Goal: Transaction & Acquisition: Purchase product/service

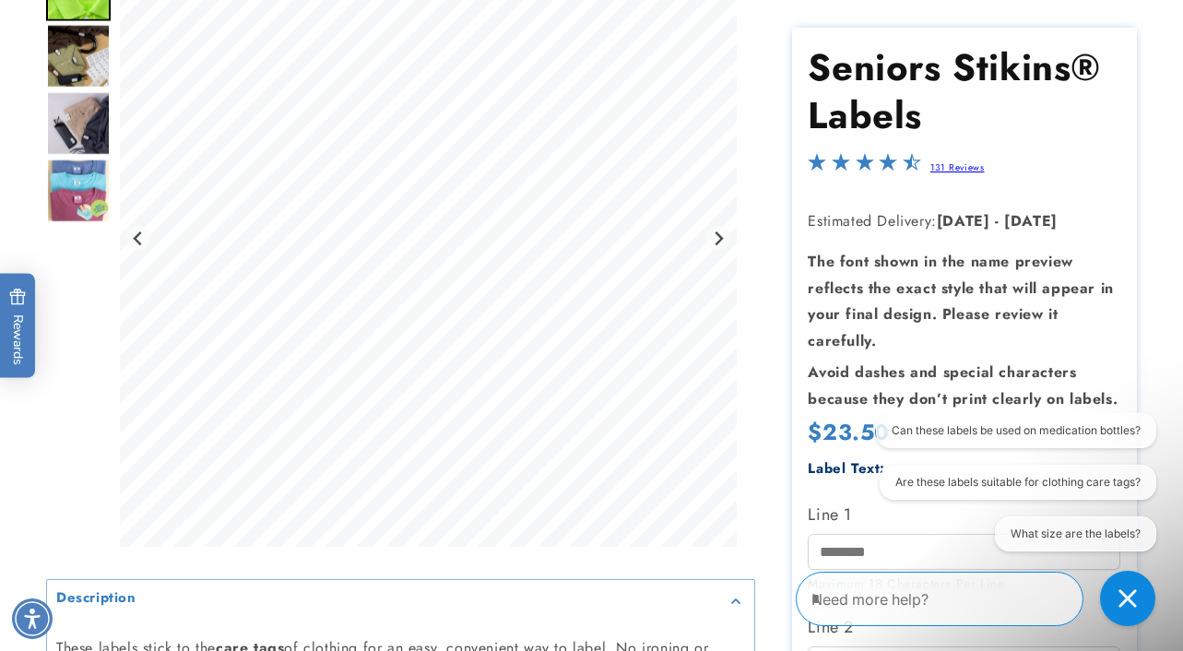
scroll to position [326, 0]
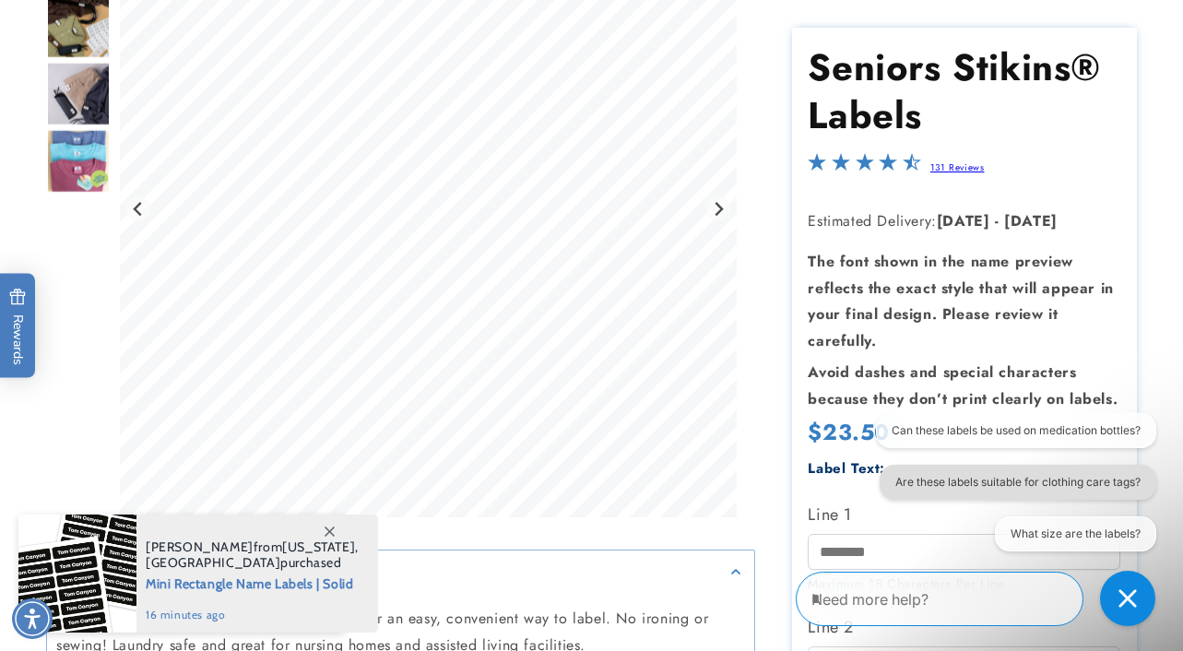
click at [938, 484] on button "Are these labels suitable for clothing care tags?" at bounding box center [1018, 482] width 277 height 35
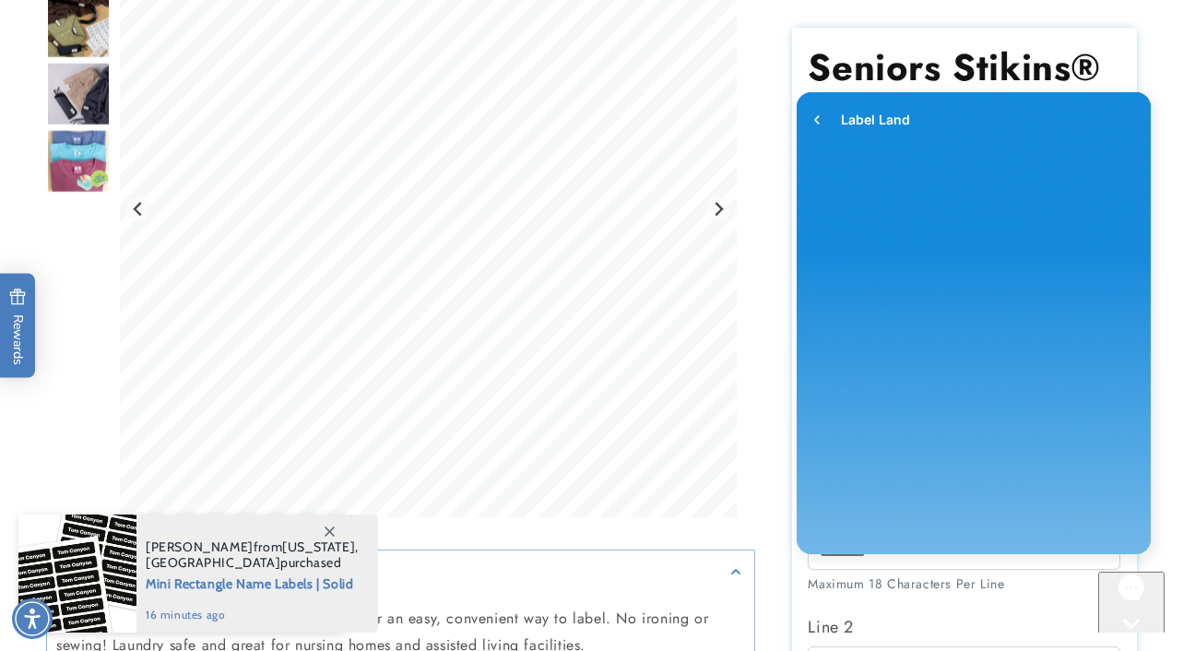
scroll to position [0, 0]
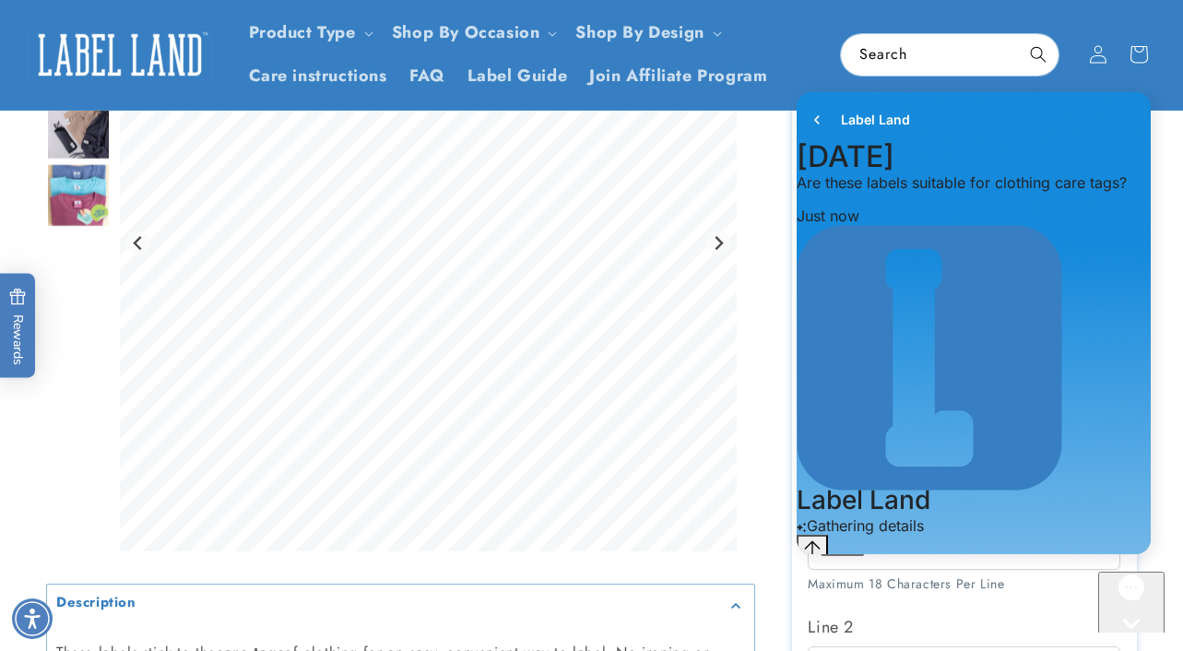
scroll to position [291, 0]
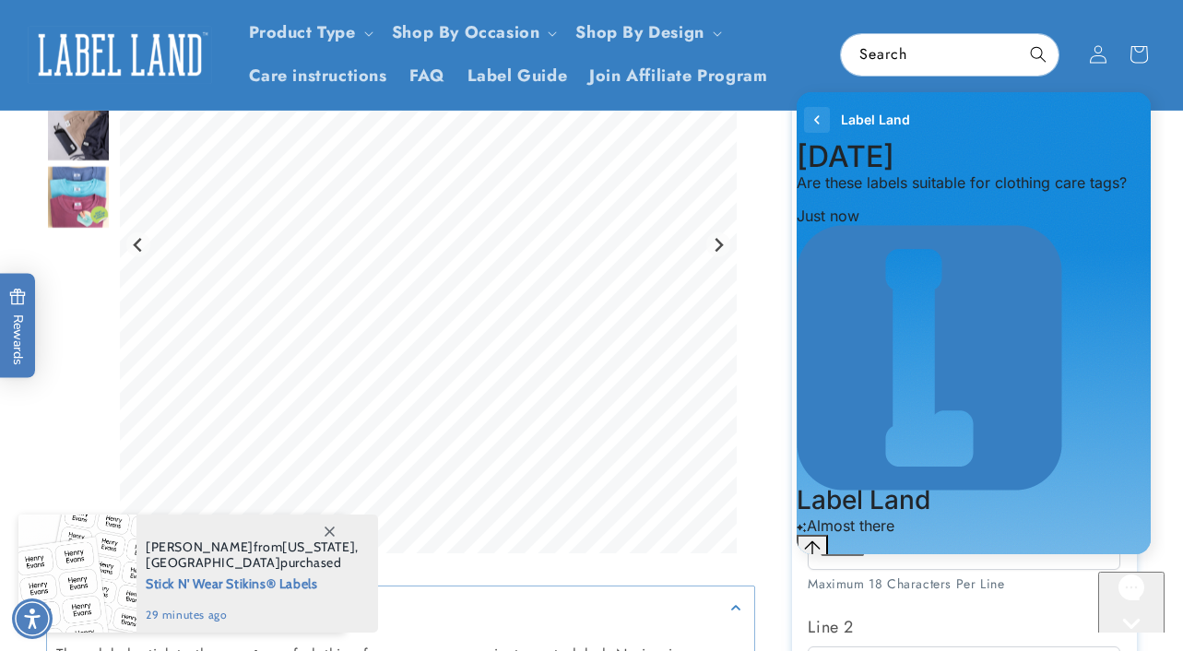
click at [814, 120] on icon "go to home page" at bounding box center [817, 120] width 18 height 22
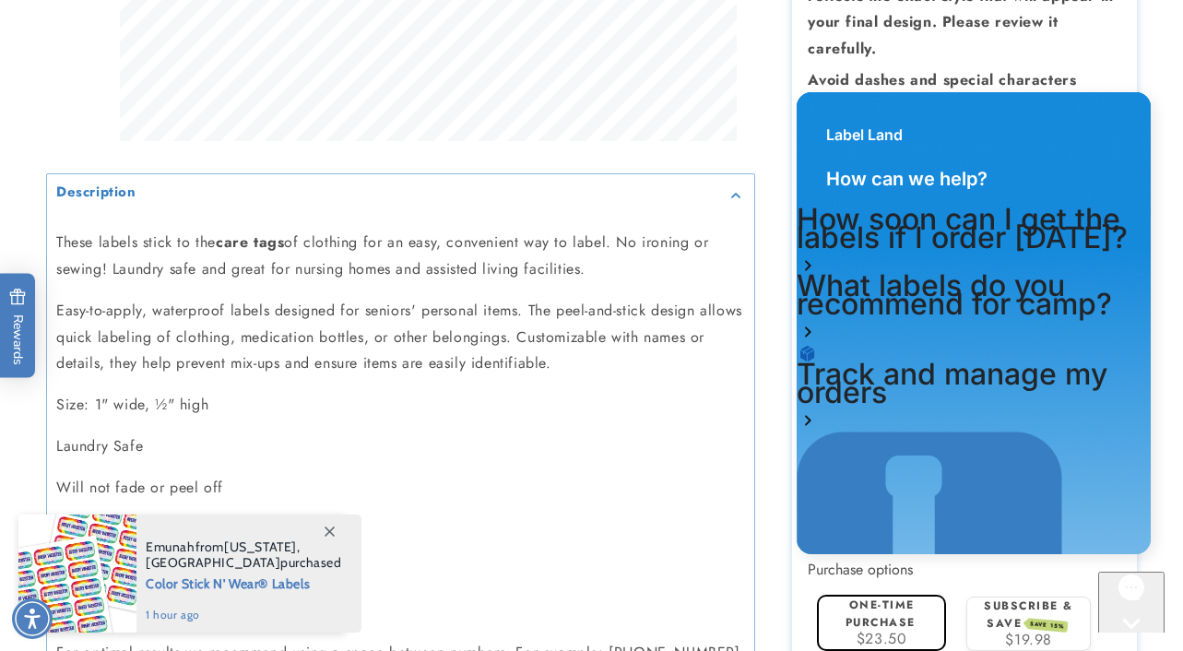
scroll to position [705, 0]
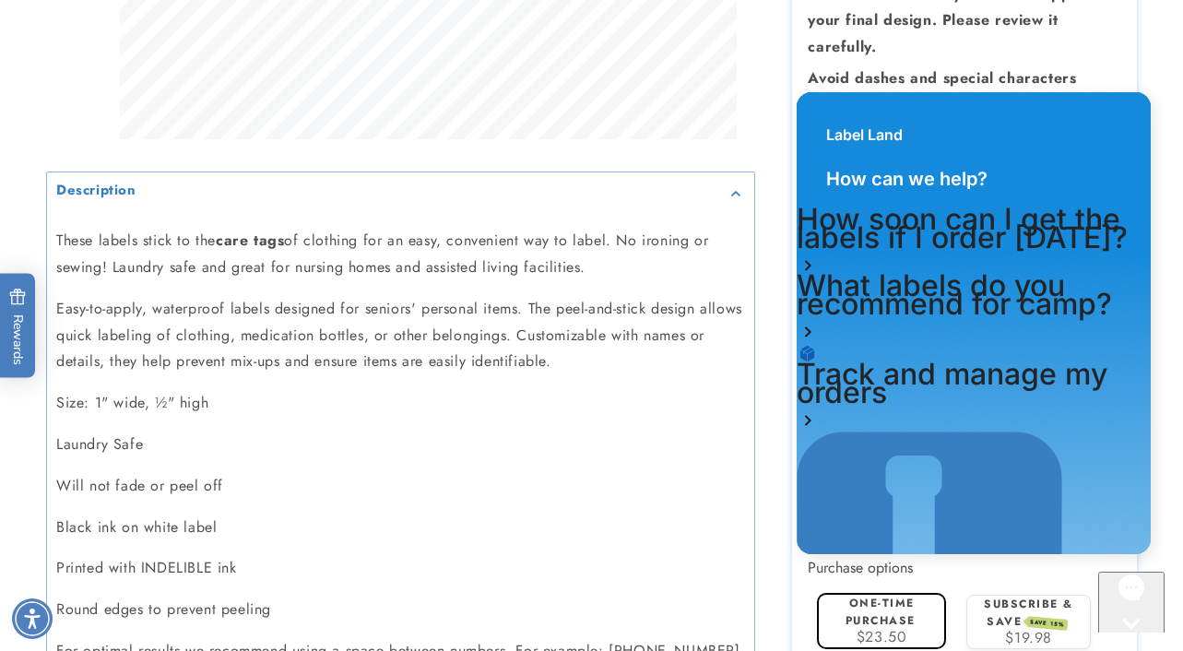
click at [829, 106] on div "Label Land" at bounding box center [974, 125] width 354 height 66
click at [766, 471] on div "Seniors Stikins® Labels Seniors Stikins® Labels 131 Reviews Estimated Delivery:…" at bounding box center [946, 223] width 382 height 1420
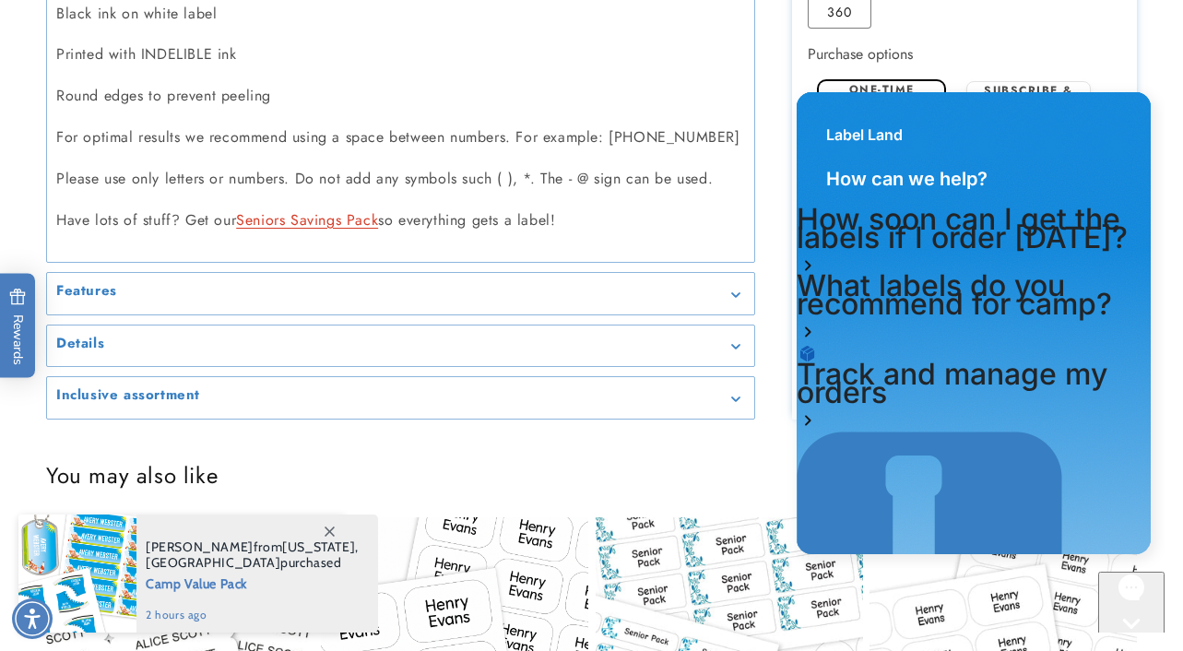
scroll to position [1222, 0]
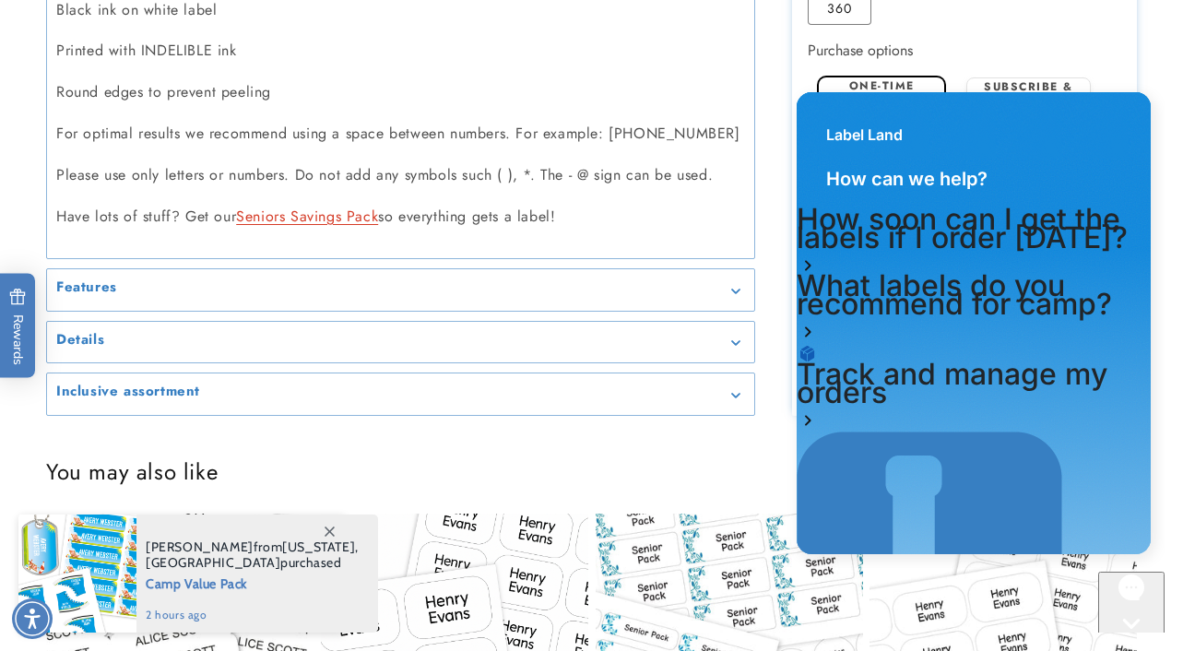
click at [590, 300] on summary "Features" at bounding box center [400, 290] width 707 height 42
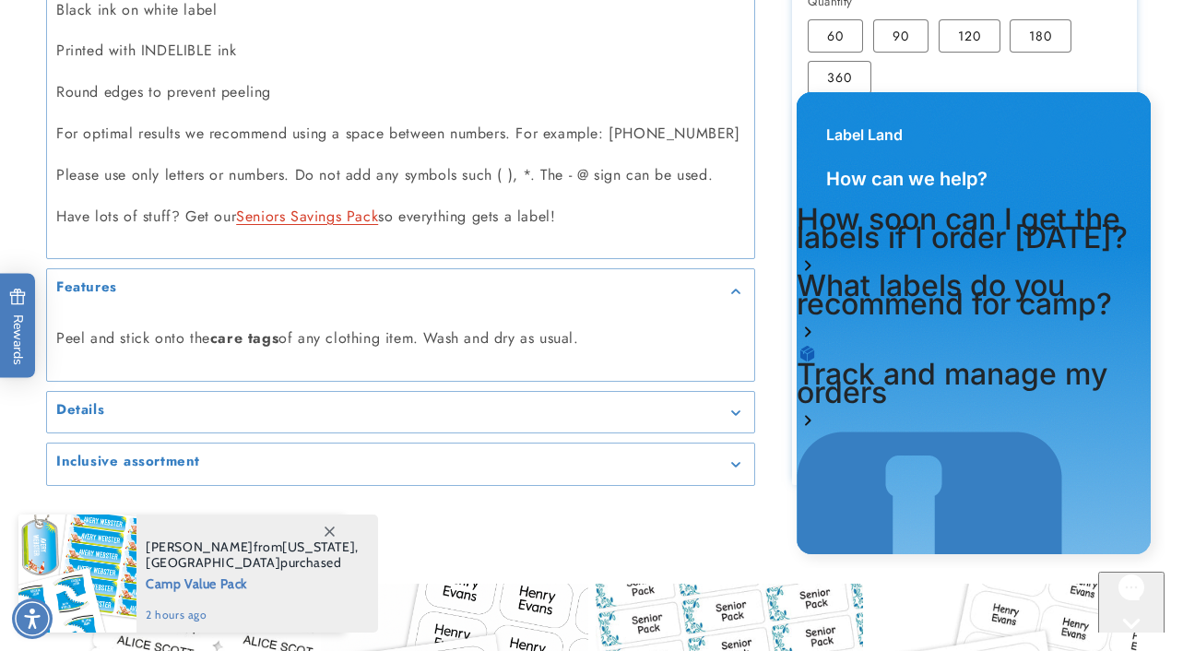
click at [513, 406] on div "Details" at bounding box center [400, 413] width 689 height 14
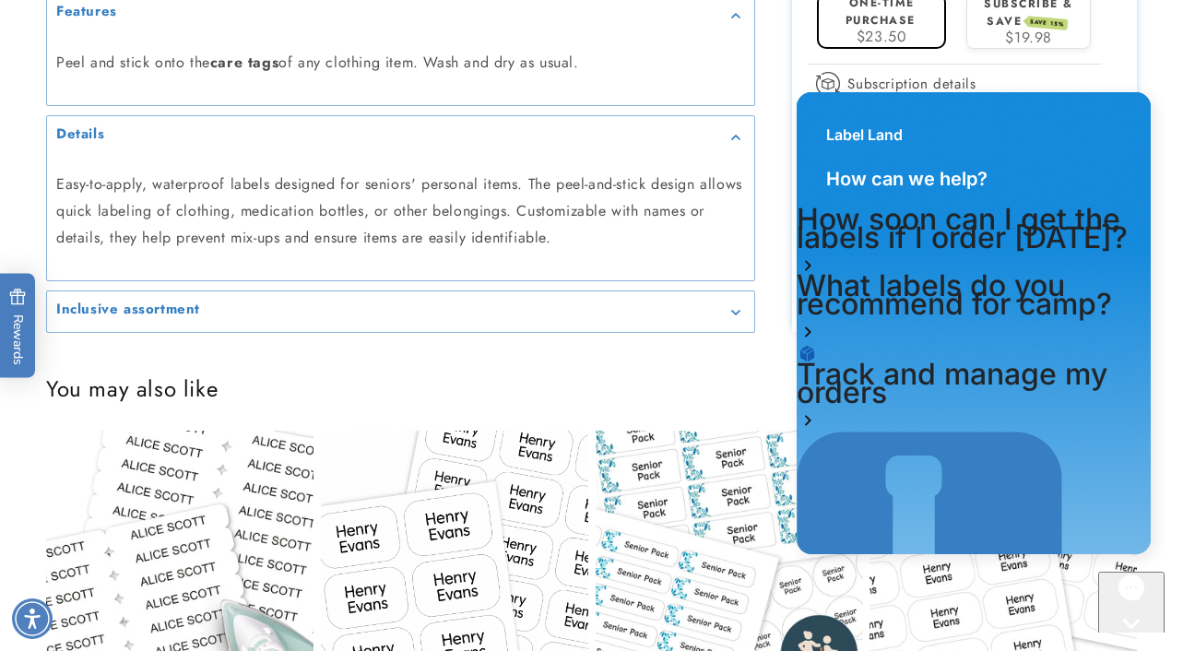
scroll to position [1505, 0]
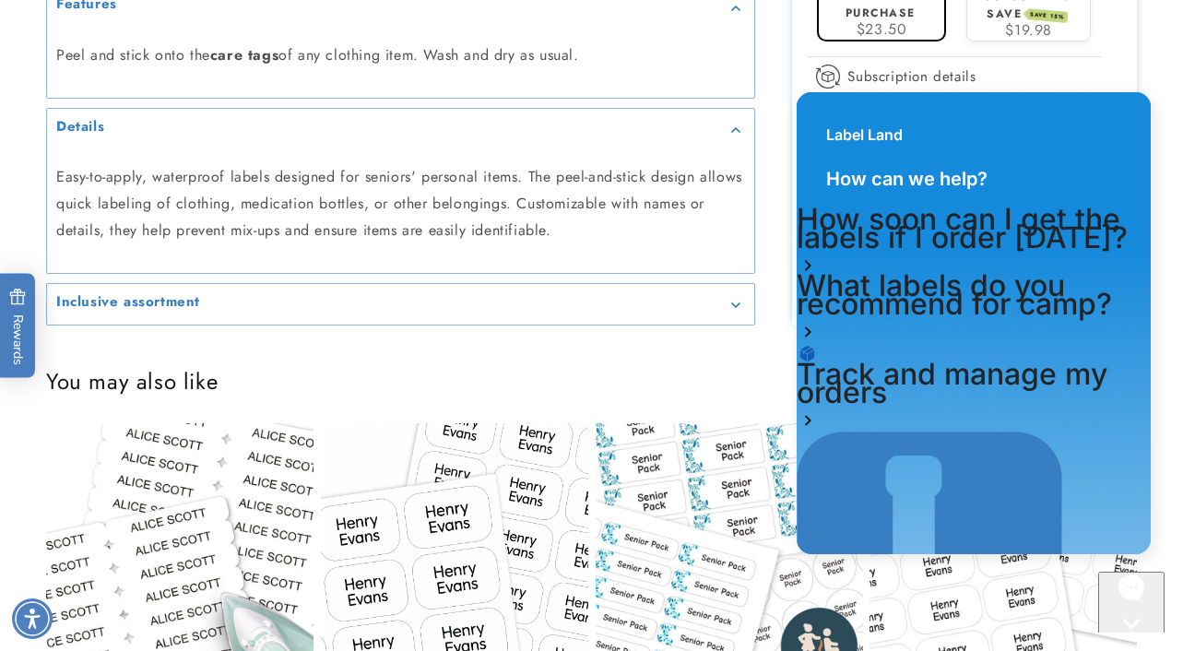
click at [513, 306] on div "Inclusive assortment" at bounding box center [400, 305] width 689 height 14
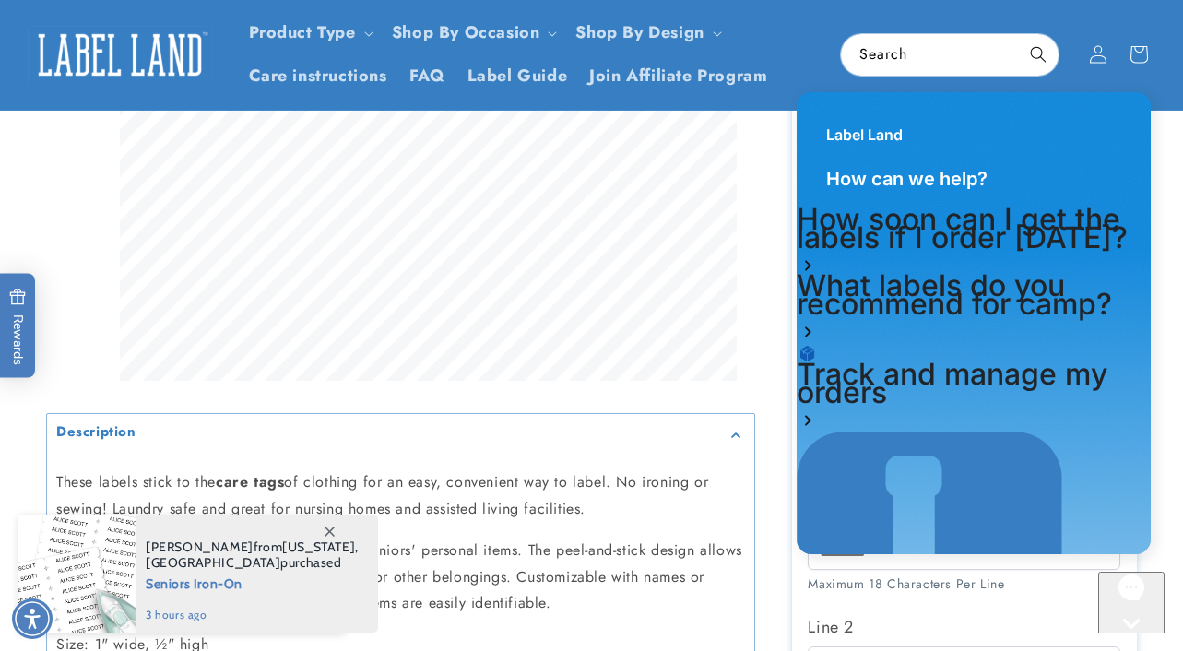
scroll to position [0, 0]
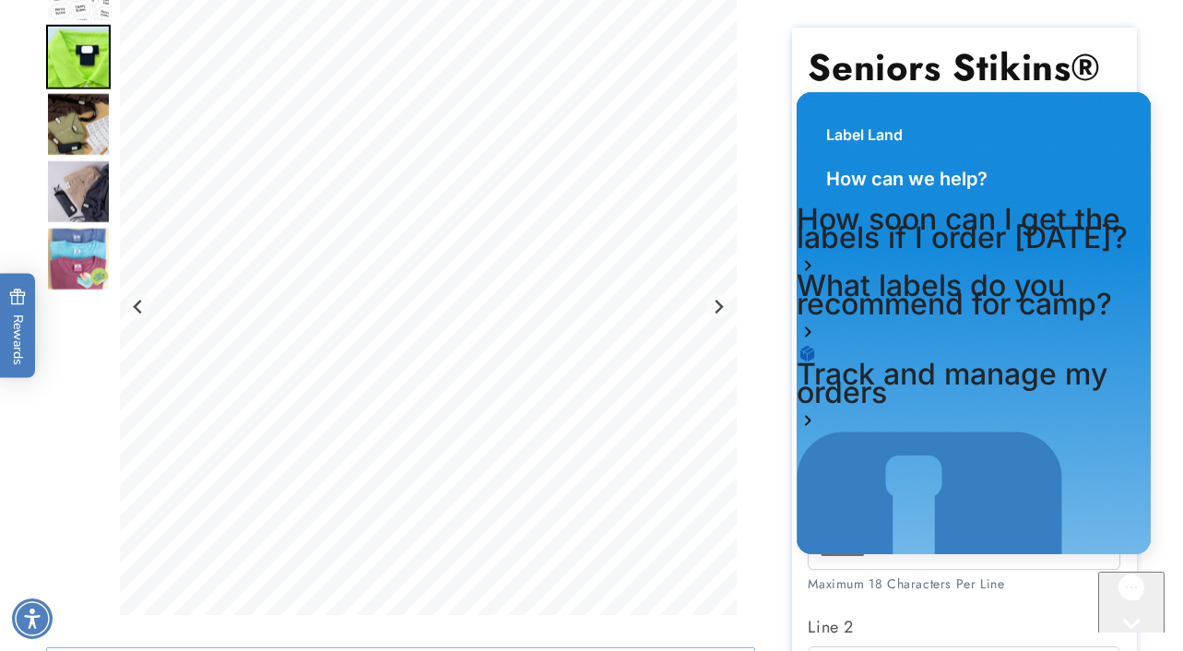
scroll to position [243, 0]
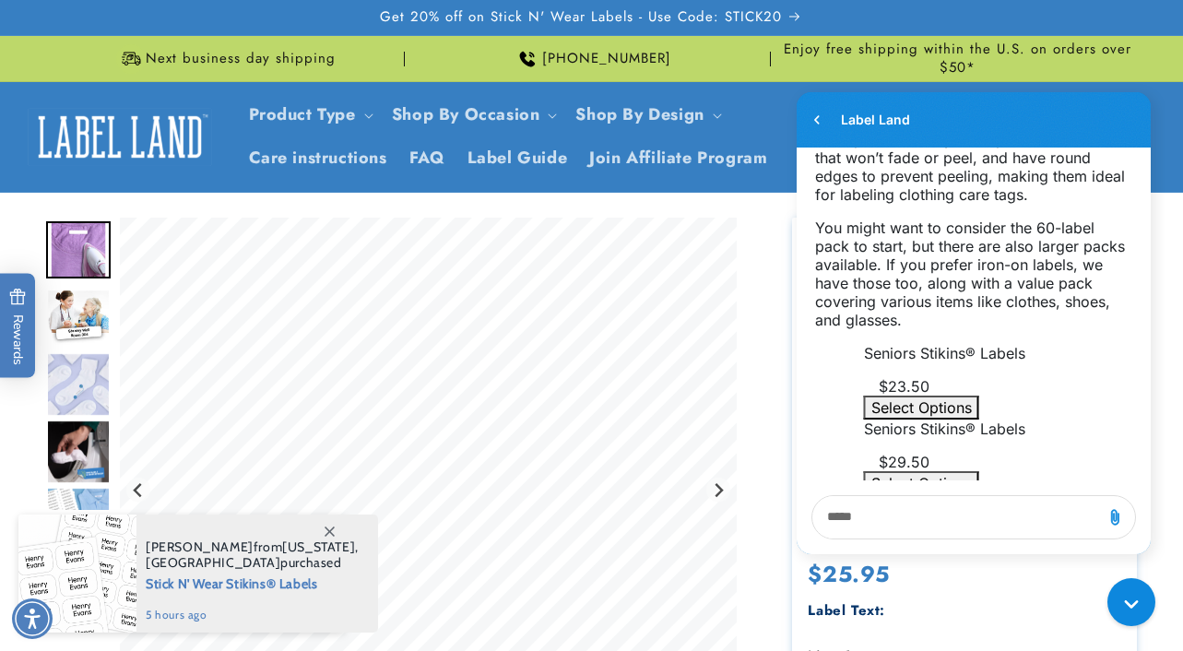
scroll to position [604, 0]
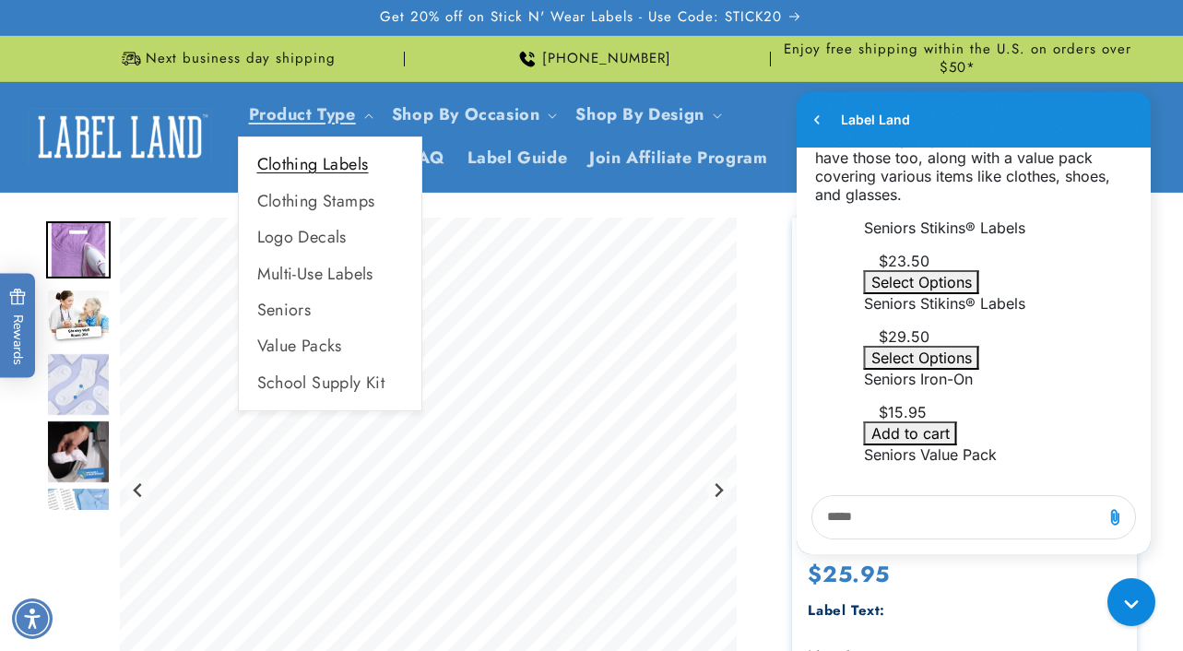
click at [334, 167] on link "Clothing Labels" at bounding box center [330, 165] width 183 height 36
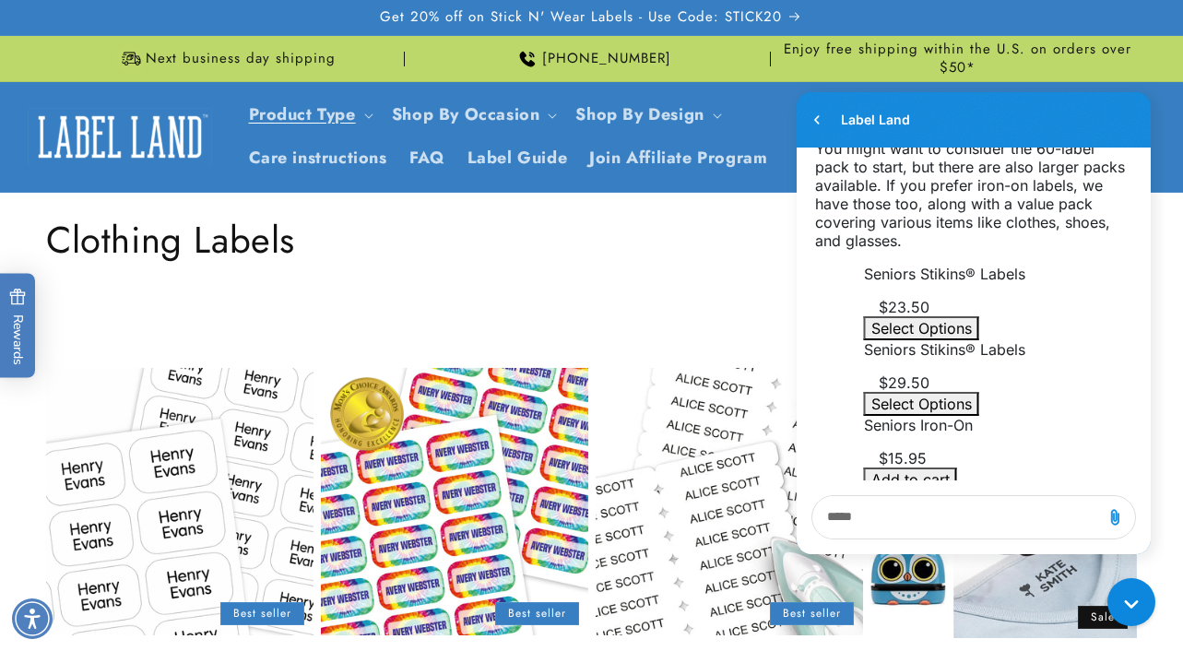
scroll to position [604, 0]
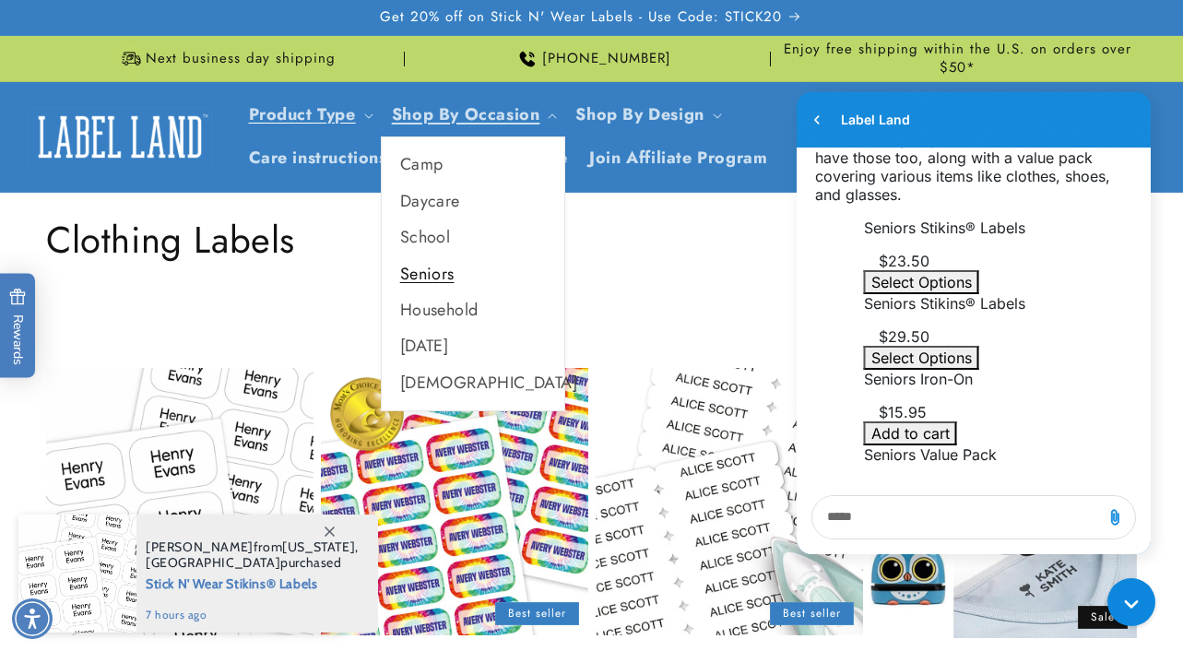
click at [445, 274] on link "Seniors" at bounding box center [473, 274] width 183 height 36
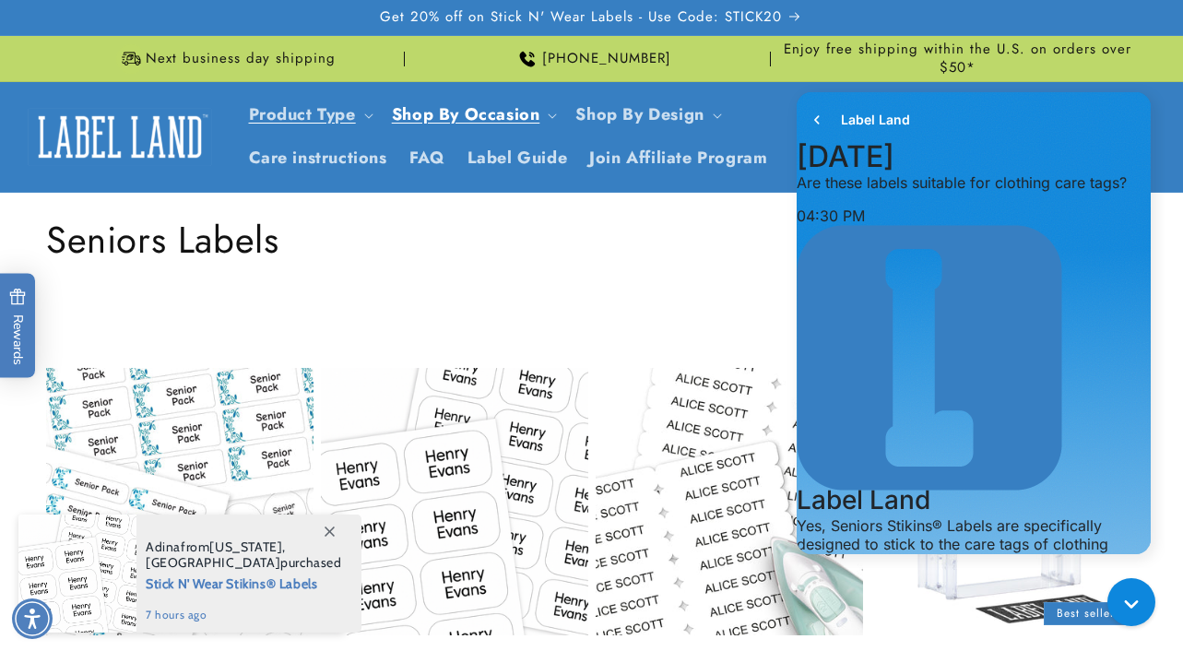
scroll to position [604, 0]
click at [365, 162] on span "Care instructions" at bounding box center [318, 158] width 138 height 21
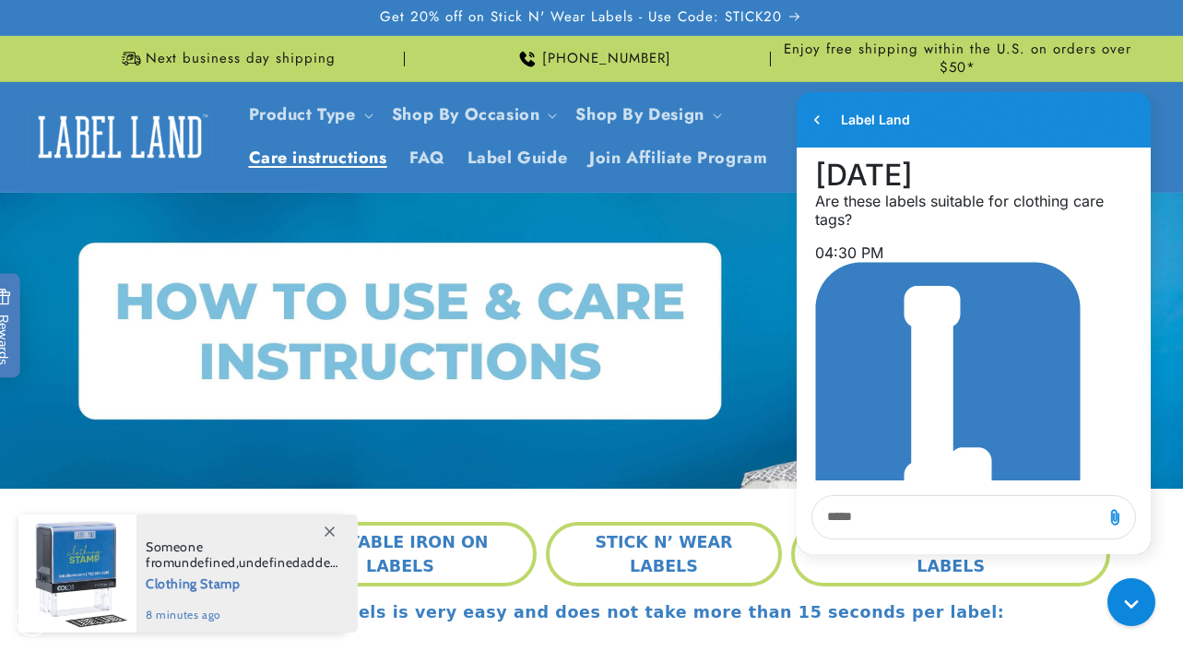
scroll to position [604, 0]
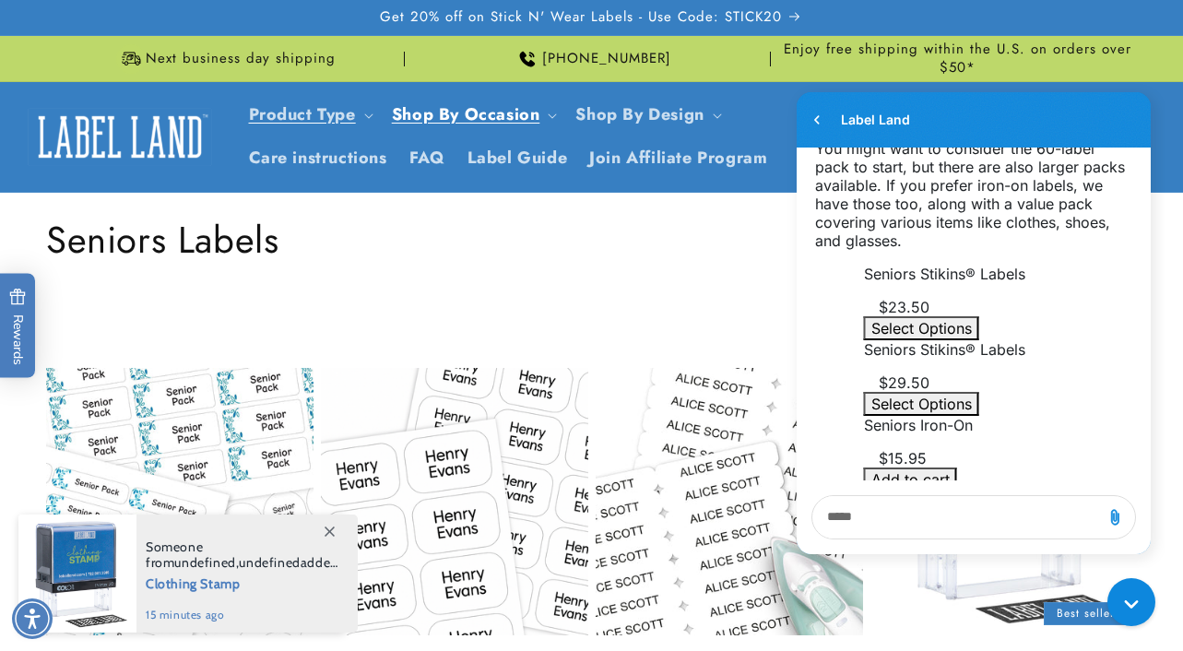
scroll to position [604, 0]
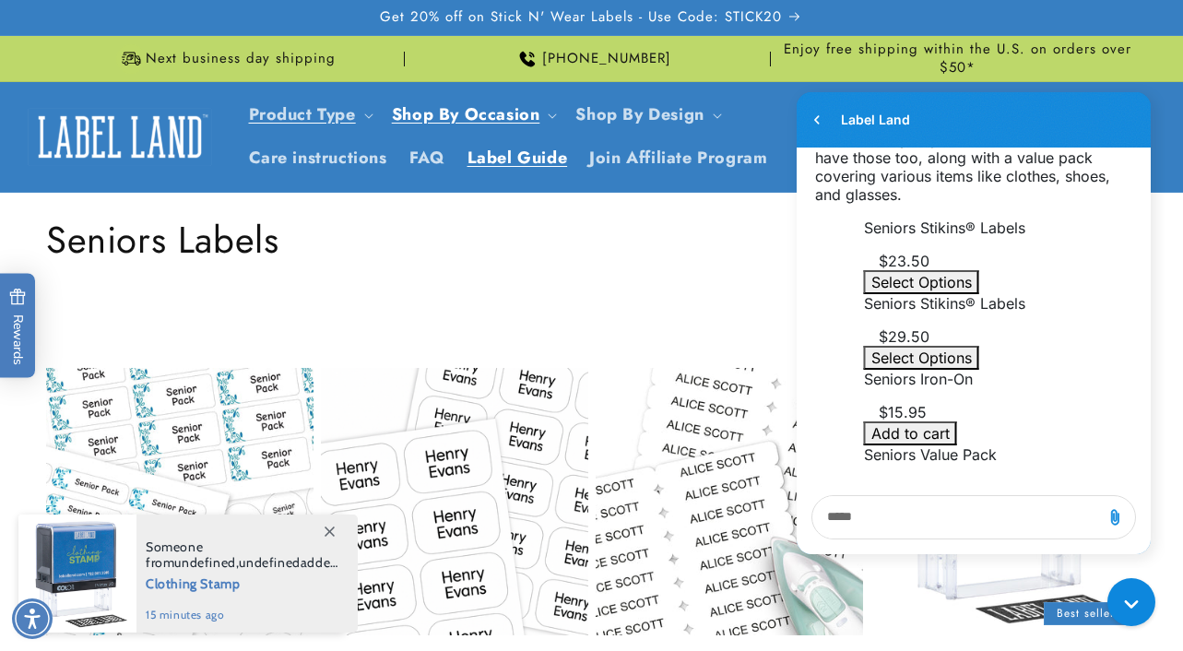
click at [541, 165] on span "Label Guide" at bounding box center [518, 158] width 101 height 21
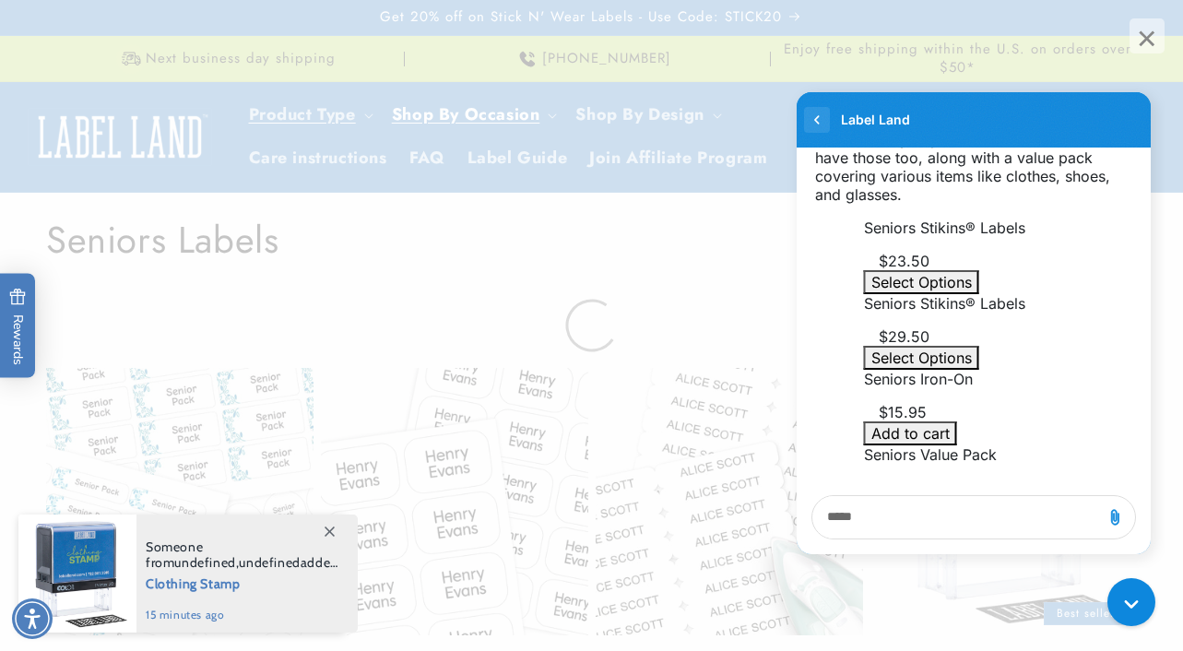
click at [817, 116] on icon "go to home page" at bounding box center [817, 120] width 18 height 22
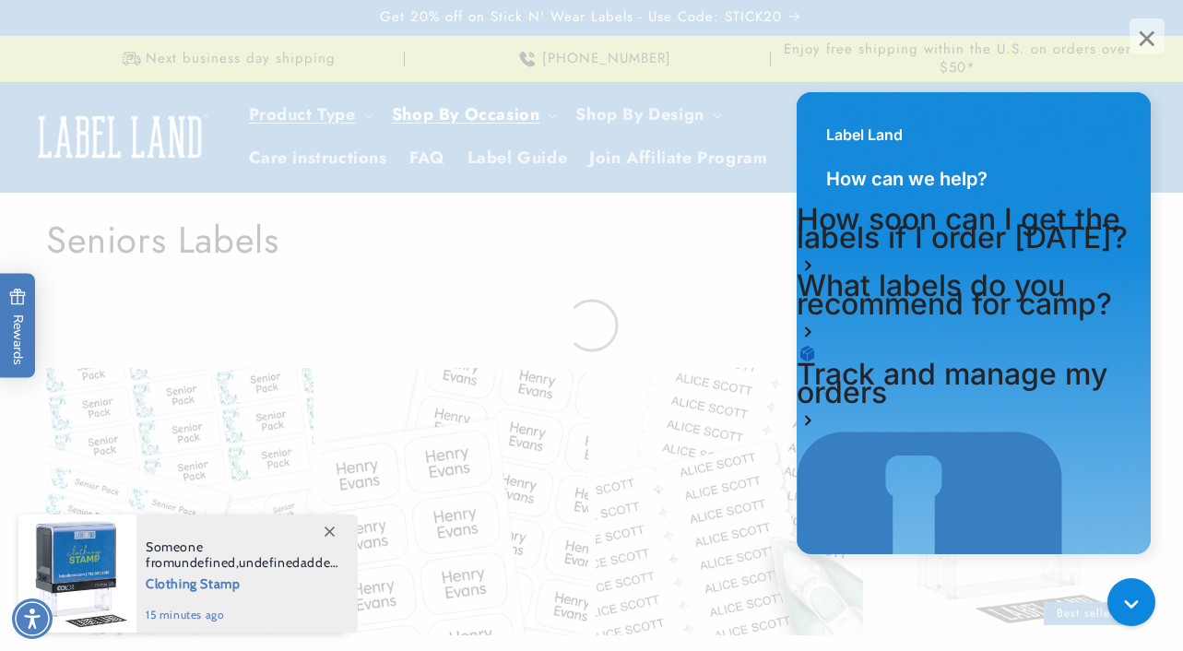
click at [817, 116] on div "Label Land" at bounding box center [974, 125] width 354 height 66
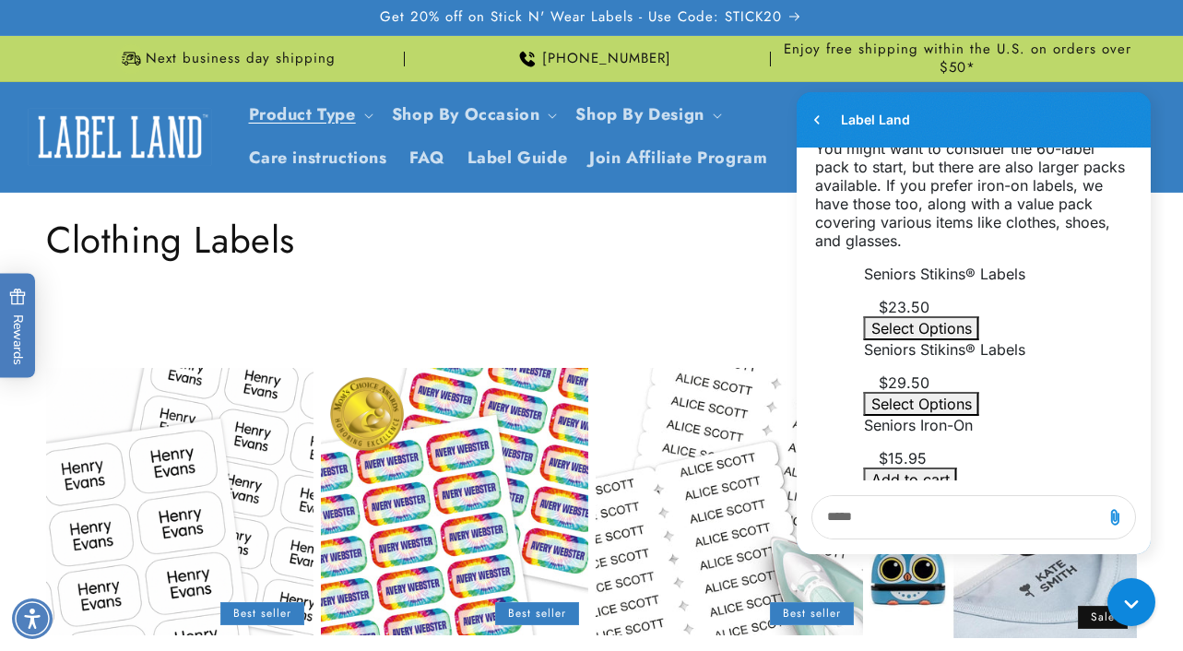
scroll to position [604, 0]
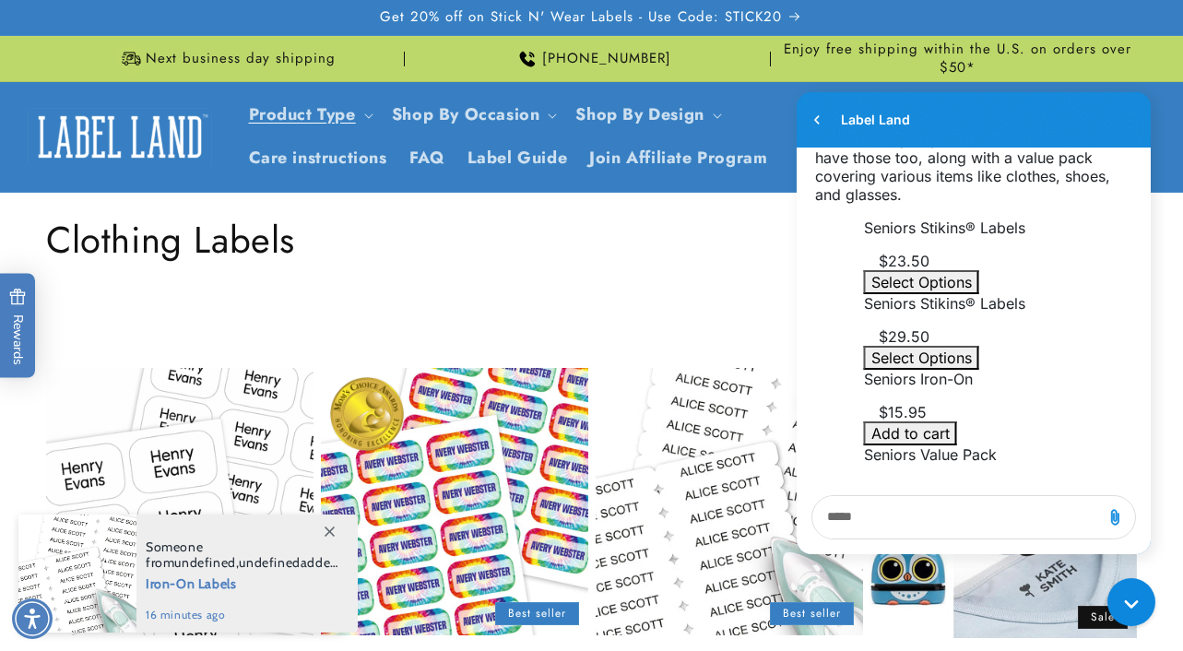
click at [949, 118] on div "Label Land" at bounding box center [974, 119] width 354 height 55
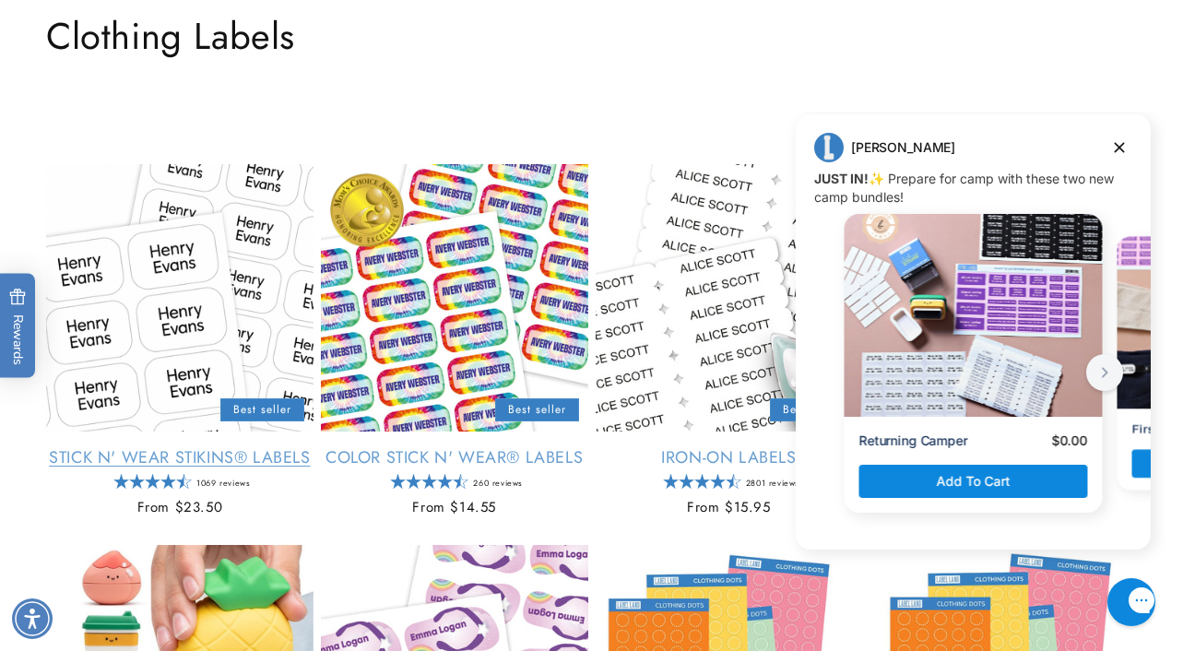
scroll to position [203, 0]
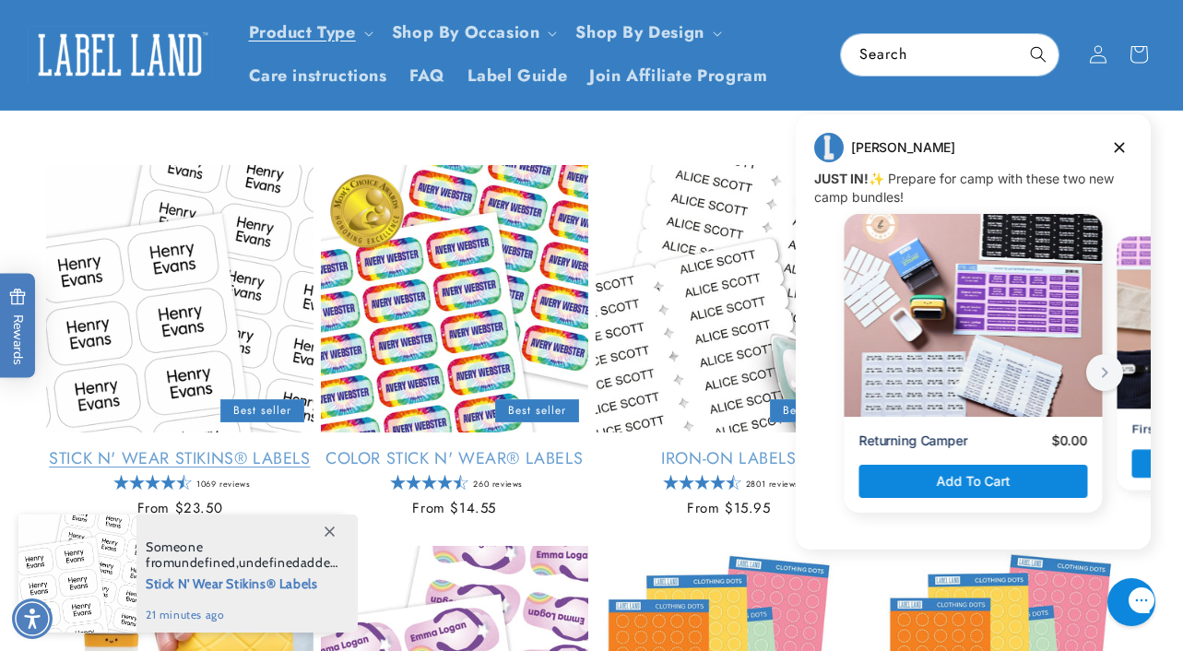
click at [228, 448] on link "Stick N' Wear Stikins® Labels" at bounding box center [179, 458] width 267 height 21
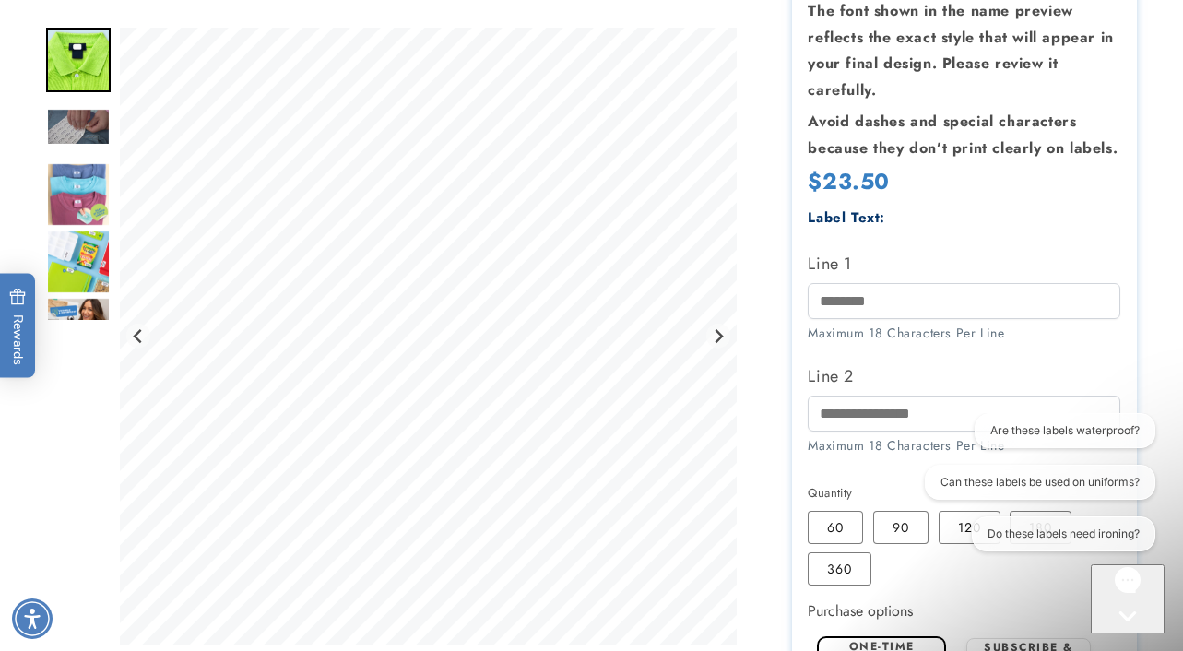
scroll to position [465, 0]
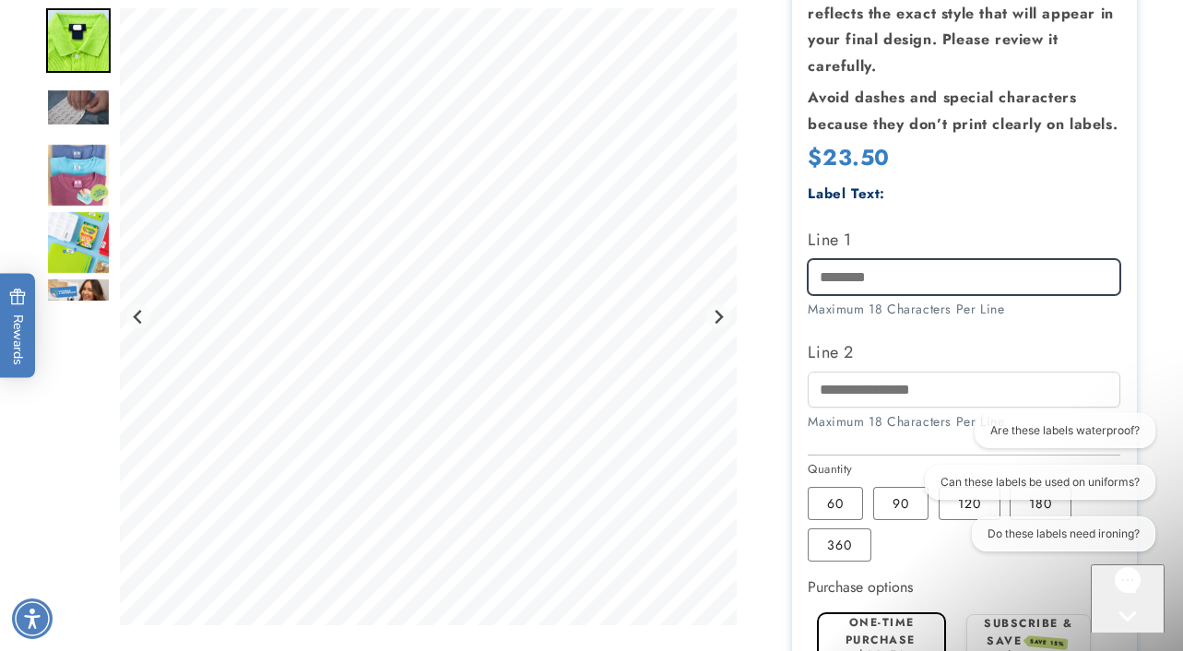
click at [831, 275] on input "Line 1" at bounding box center [964, 277] width 313 height 36
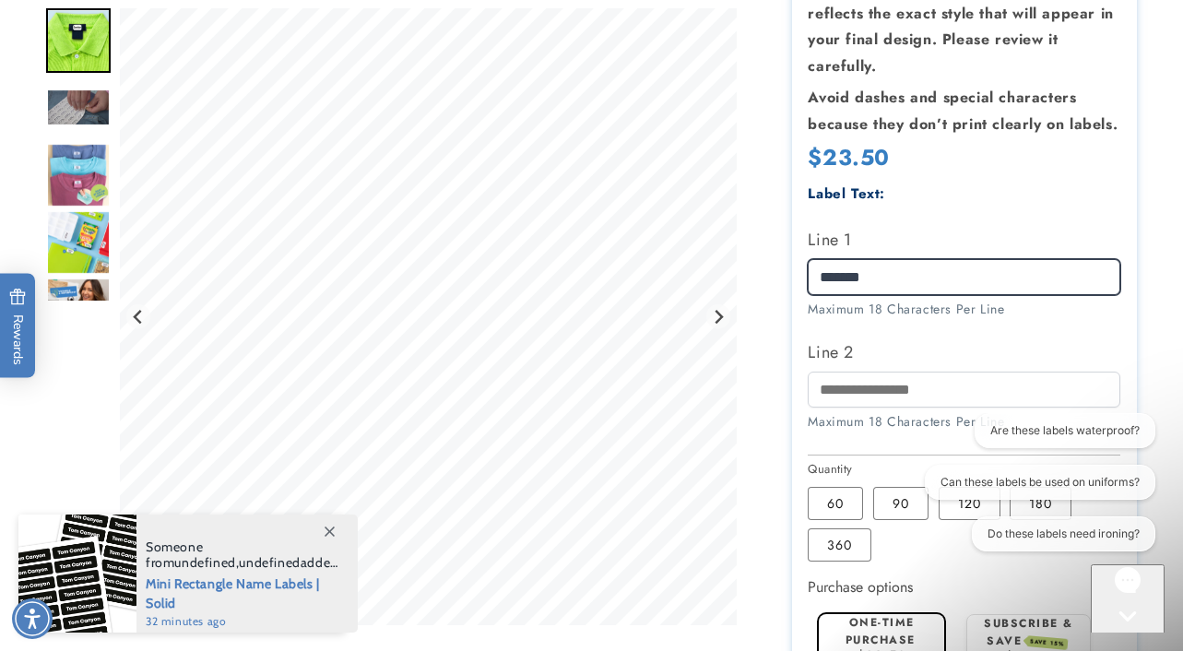
click at [831, 275] on input "*******" at bounding box center [964, 277] width 313 height 36
type input "*******"
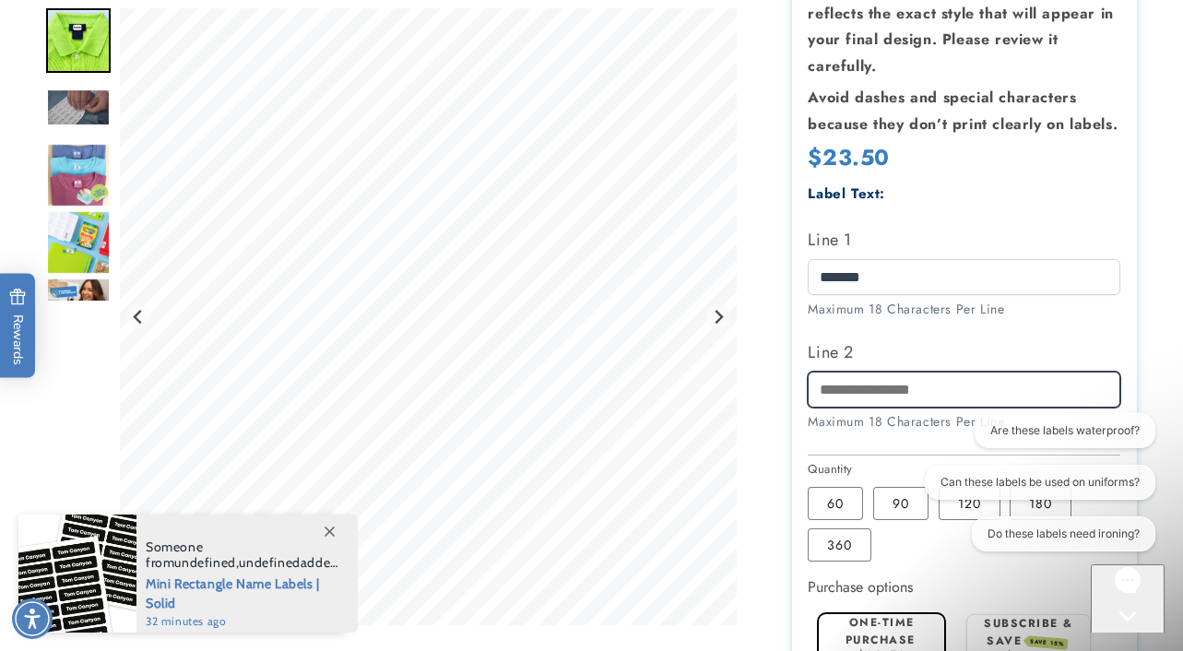
click at [861, 391] on input "Line 2" at bounding box center [964, 390] width 313 height 36
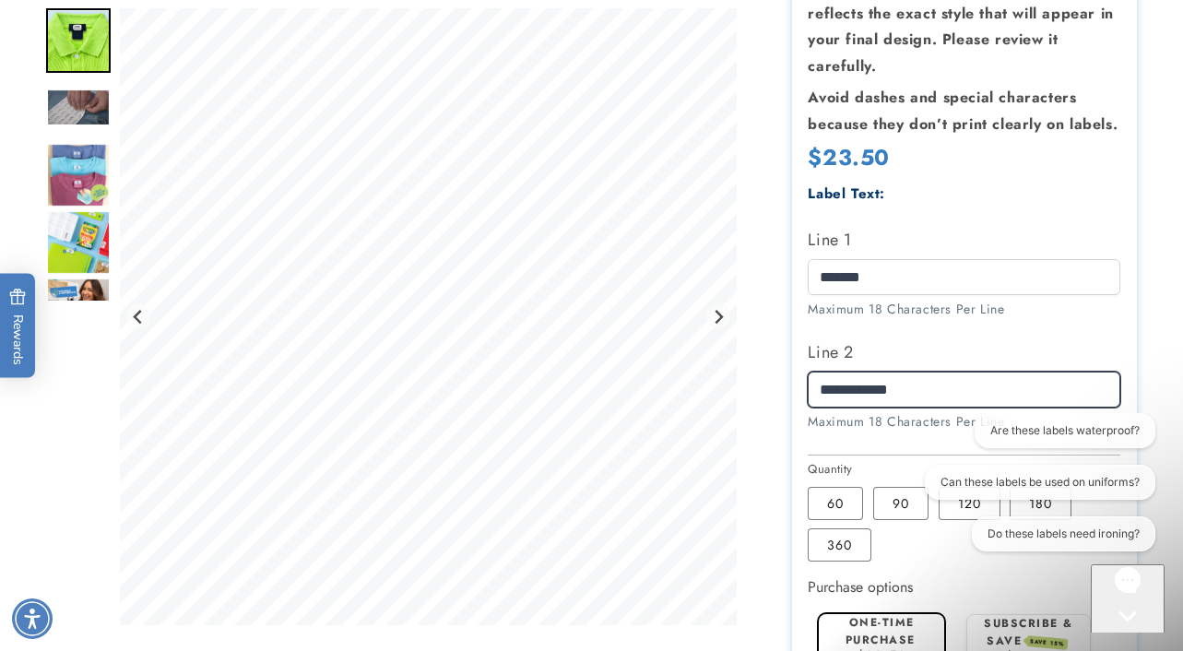
type input "**********"
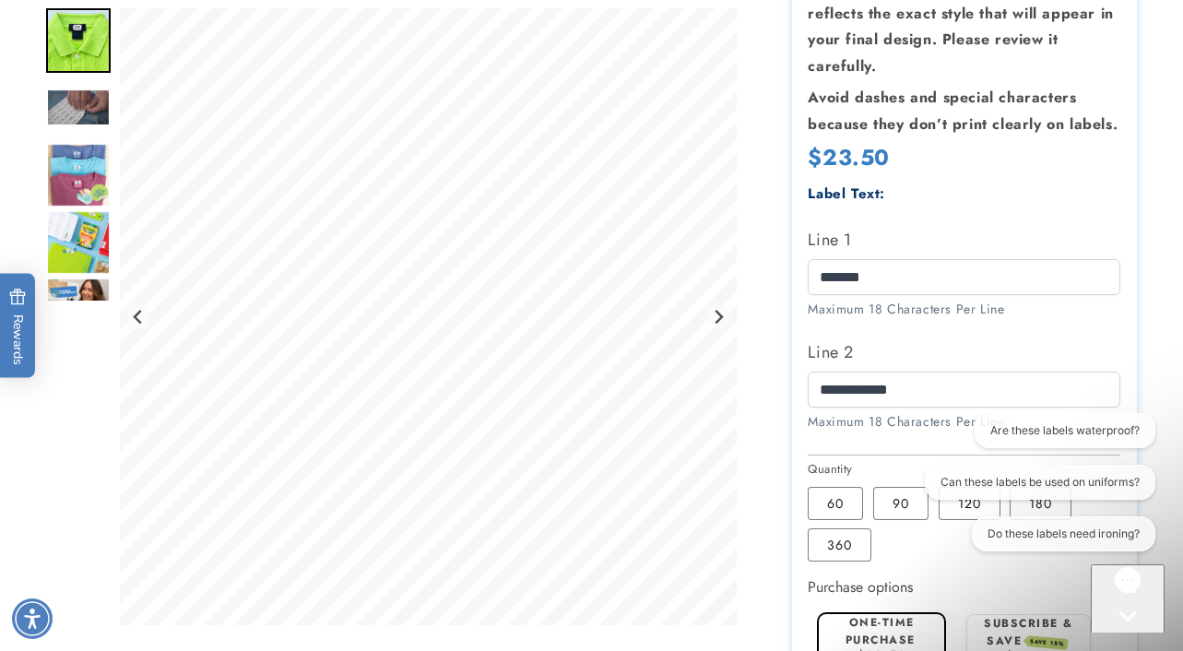
click at [997, 353] on label "Line 2" at bounding box center [964, 353] width 313 height 30
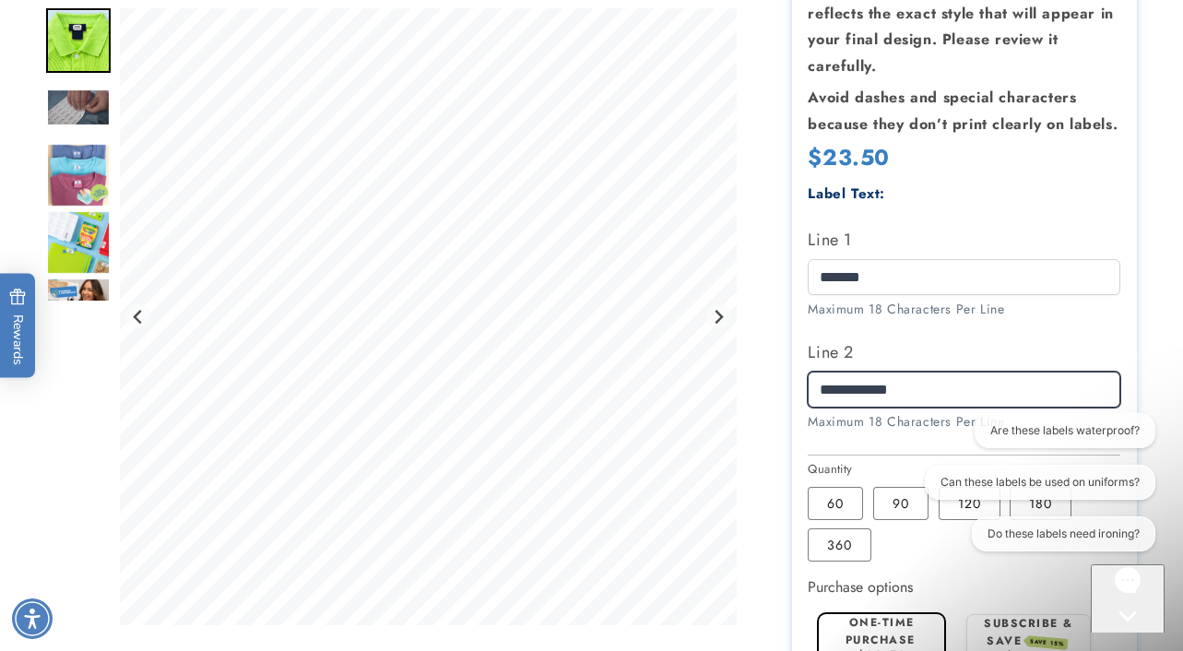
click at [997, 372] on input "**********" at bounding box center [964, 390] width 313 height 36
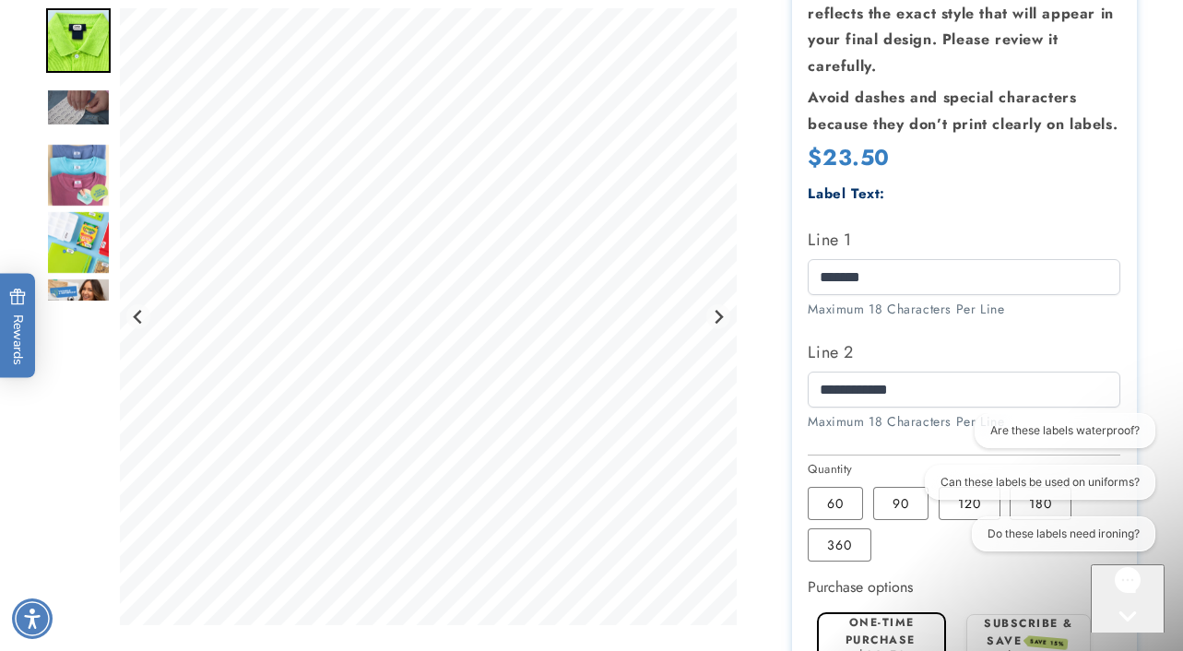
click at [1007, 347] on label "Line 2" at bounding box center [964, 353] width 313 height 30
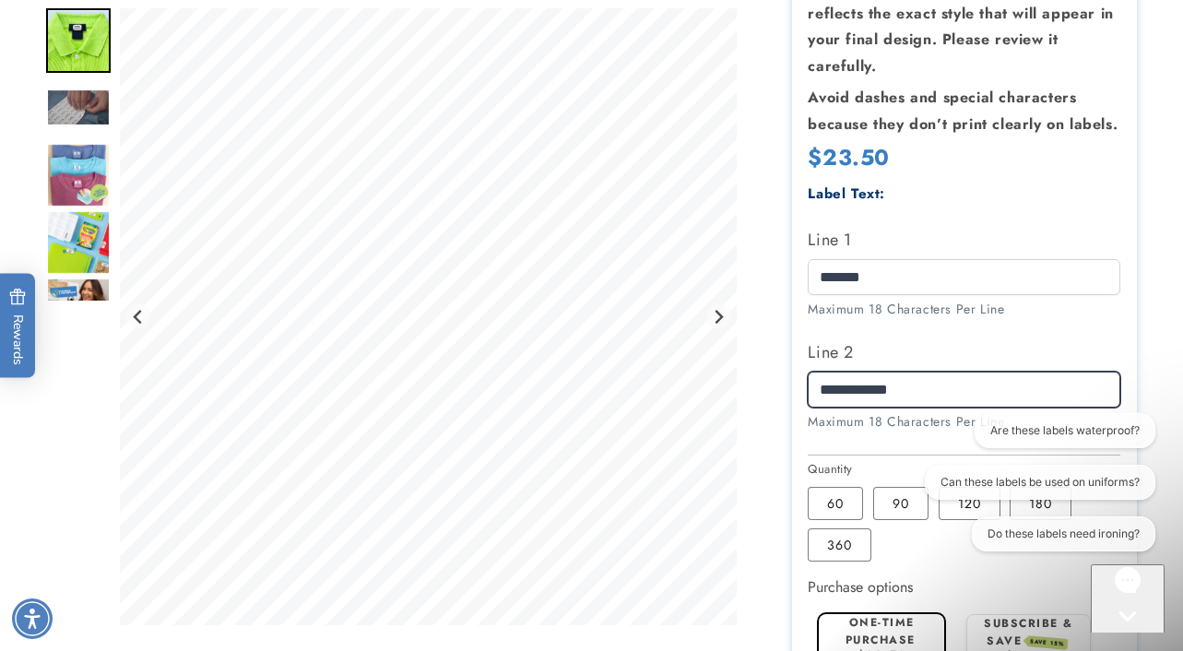
click at [1007, 372] on input "**********" at bounding box center [964, 390] width 313 height 36
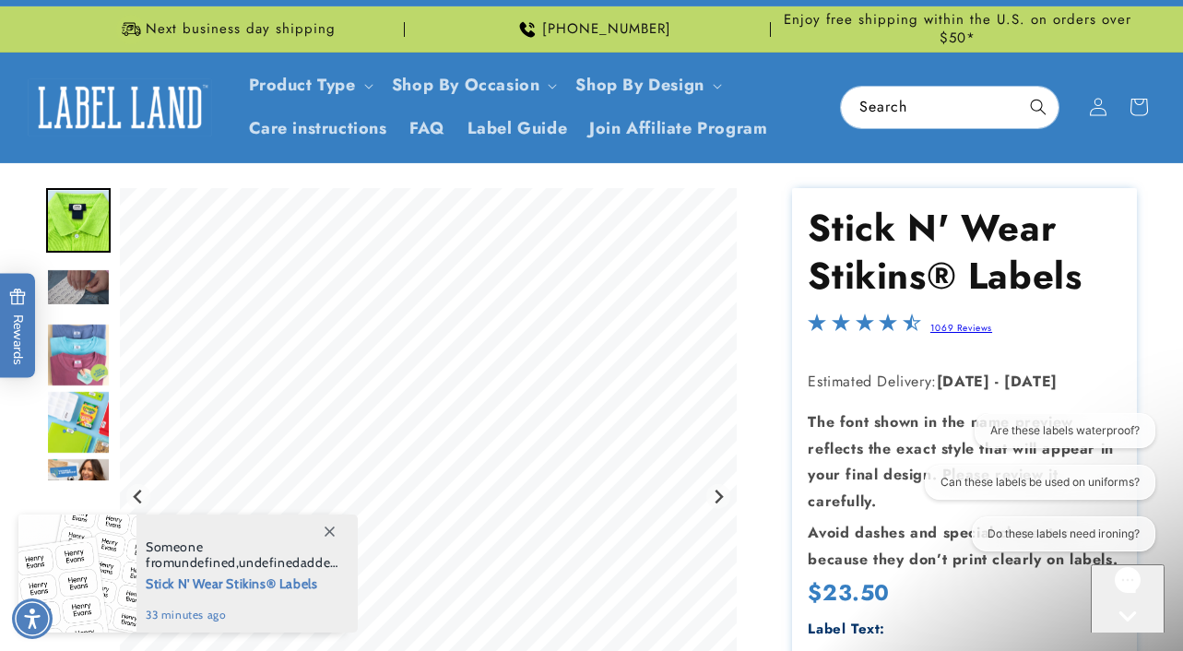
scroll to position [0, 0]
